Goal: Task Accomplishment & Management: Manage account settings

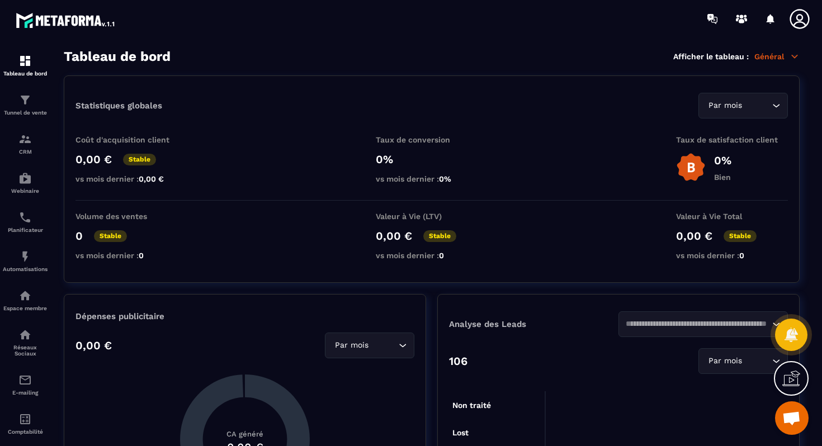
scroll to position [3601, 0]
click at [29, 110] on p "Tunnel de vente" at bounding box center [25, 113] width 45 height 6
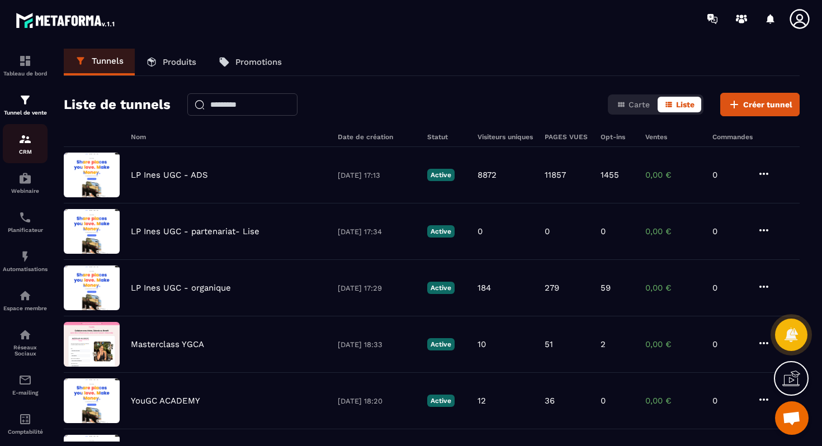
click at [29, 151] on p "CRM" at bounding box center [25, 152] width 45 height 6
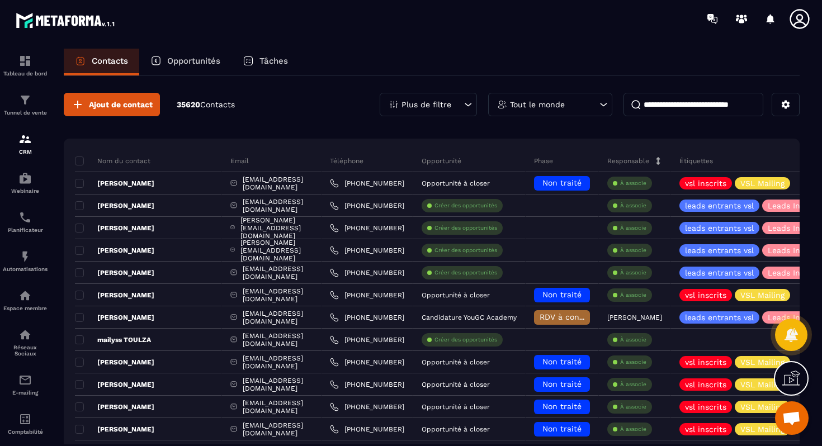
click at [186, 62] on p "Opportunités" at bounding box center [193, 61] width 53 height 10
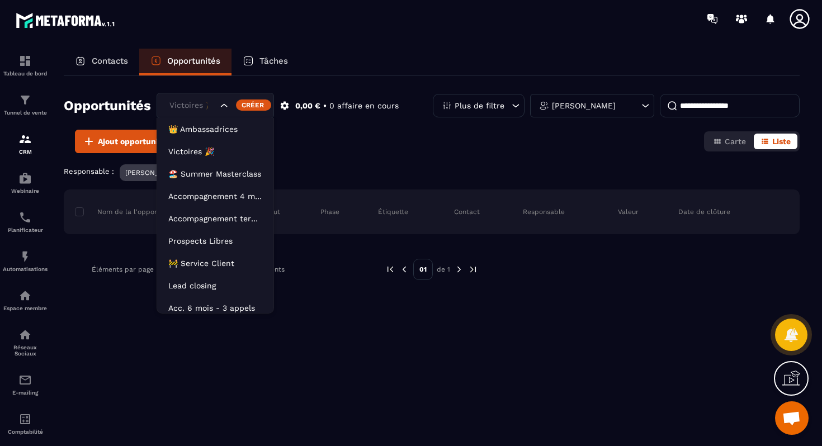
click at [233, 109] on div "Search for option" at bounding box center [242, 105] width 46 height 11
click at [203, 256] on li "🚧 Service Client" at bounding box center [215, 263] width 116 height 22
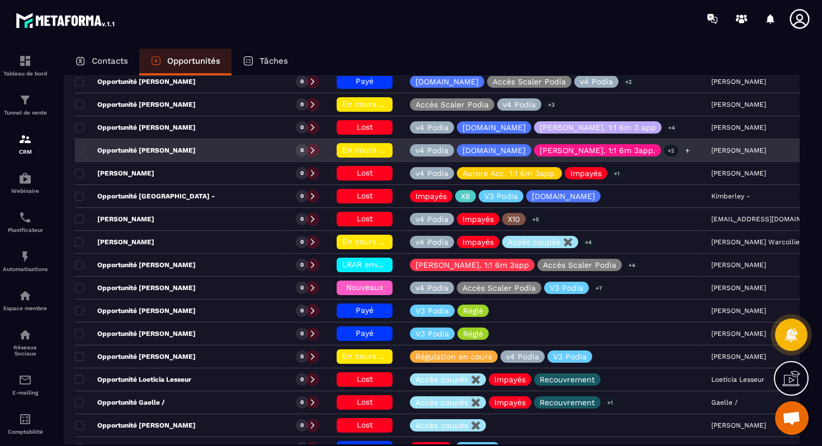
scroll to position [244, 0]
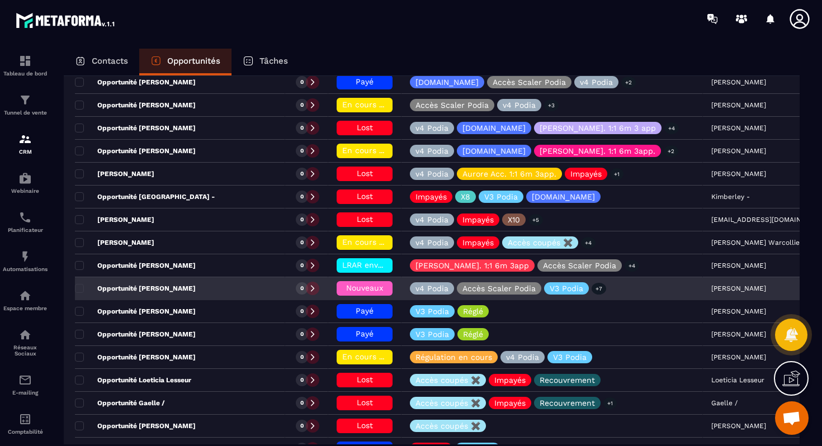
click at [220, 284] on div "Opportunité [PERSON_NAME]" at bounding box center [180, 289] width 210 height 22
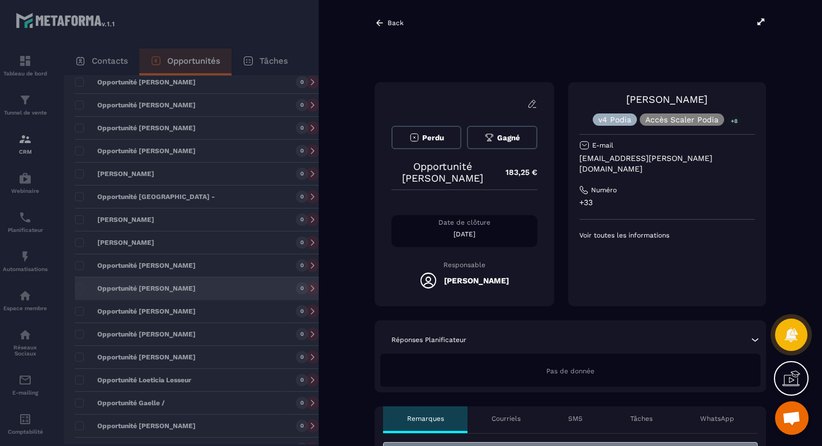
scroll to position [0, 32]
